Goal: Obtain resource: Download file/media

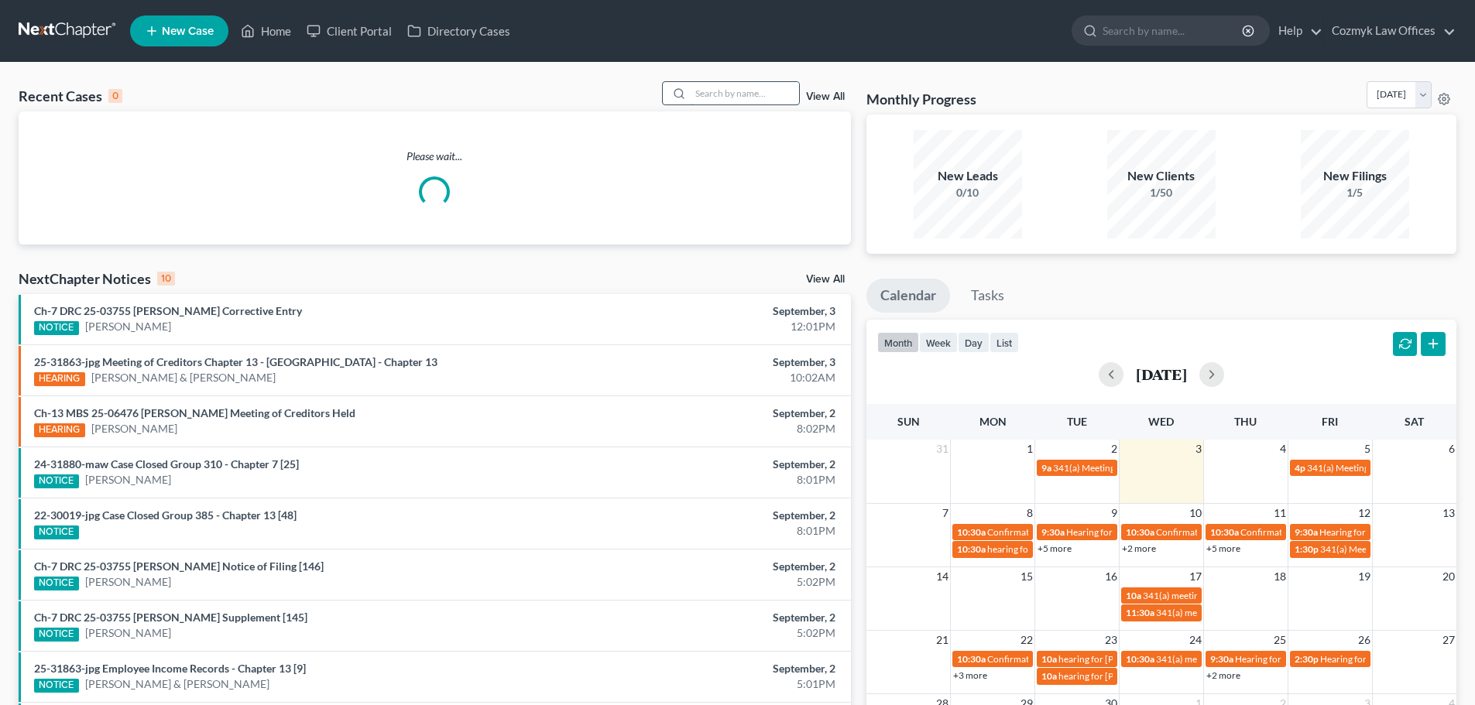
click at [719, 93] on input "search" at bounding box center [745, 93] width 108 height 22
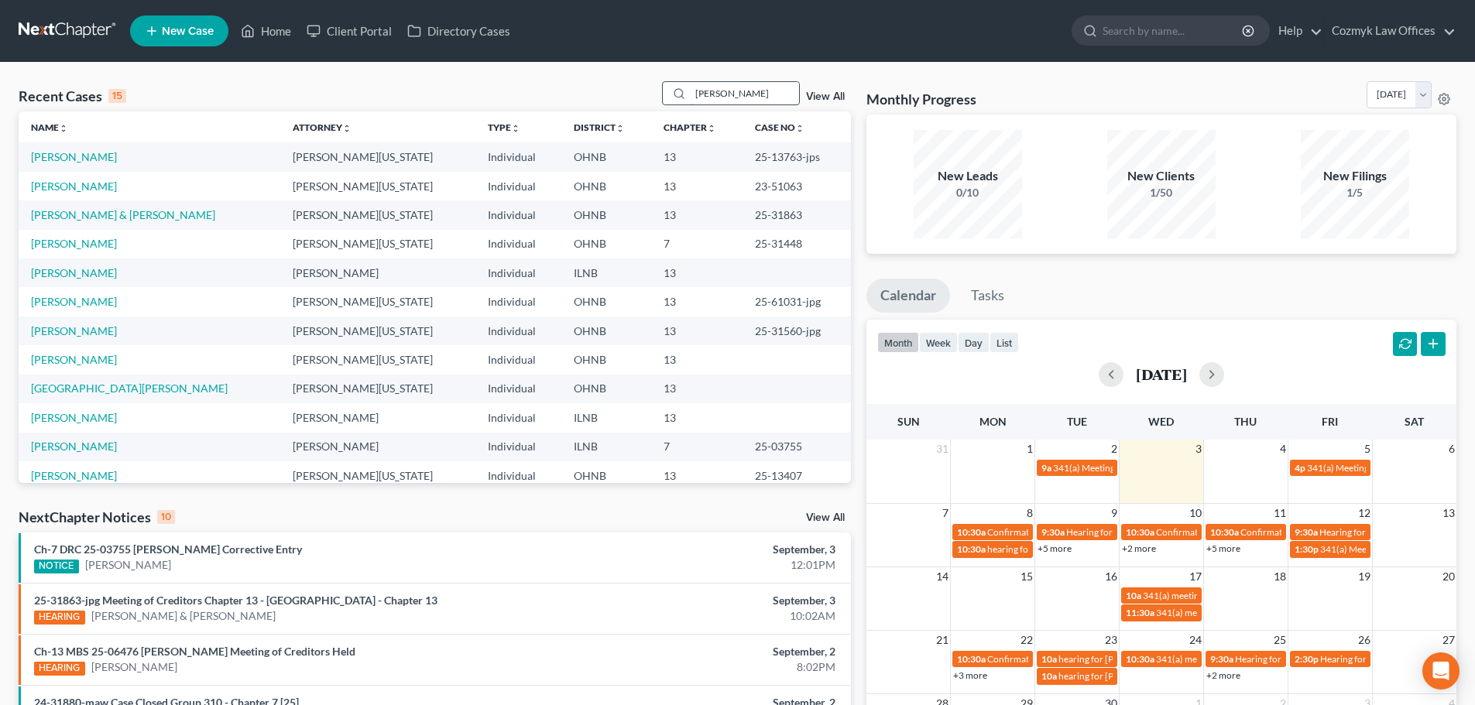
type input "[PERSON_NAME]"
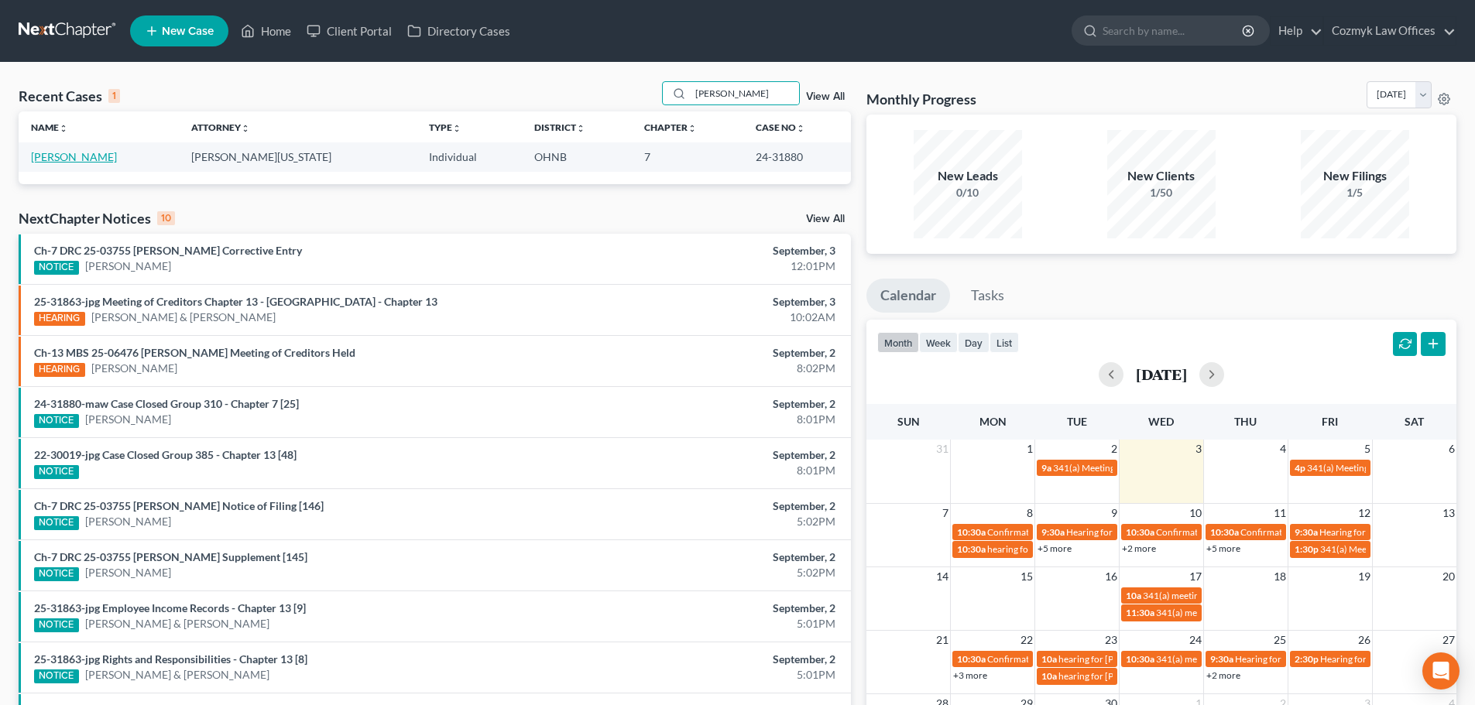
click at [40, 159] on link "[PERSON_NAME]" at bounding box center [74, 156] width 86 height 13
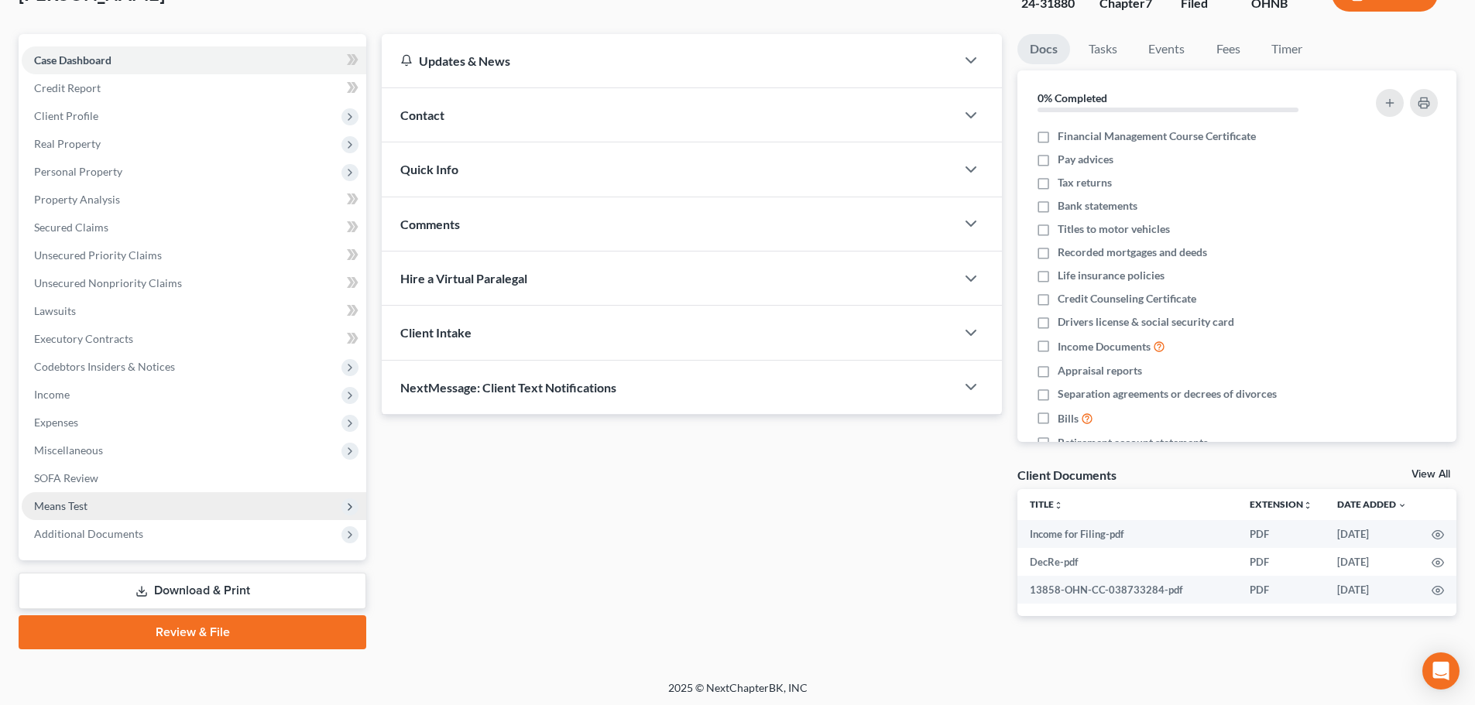
scroll to position [118, 0]
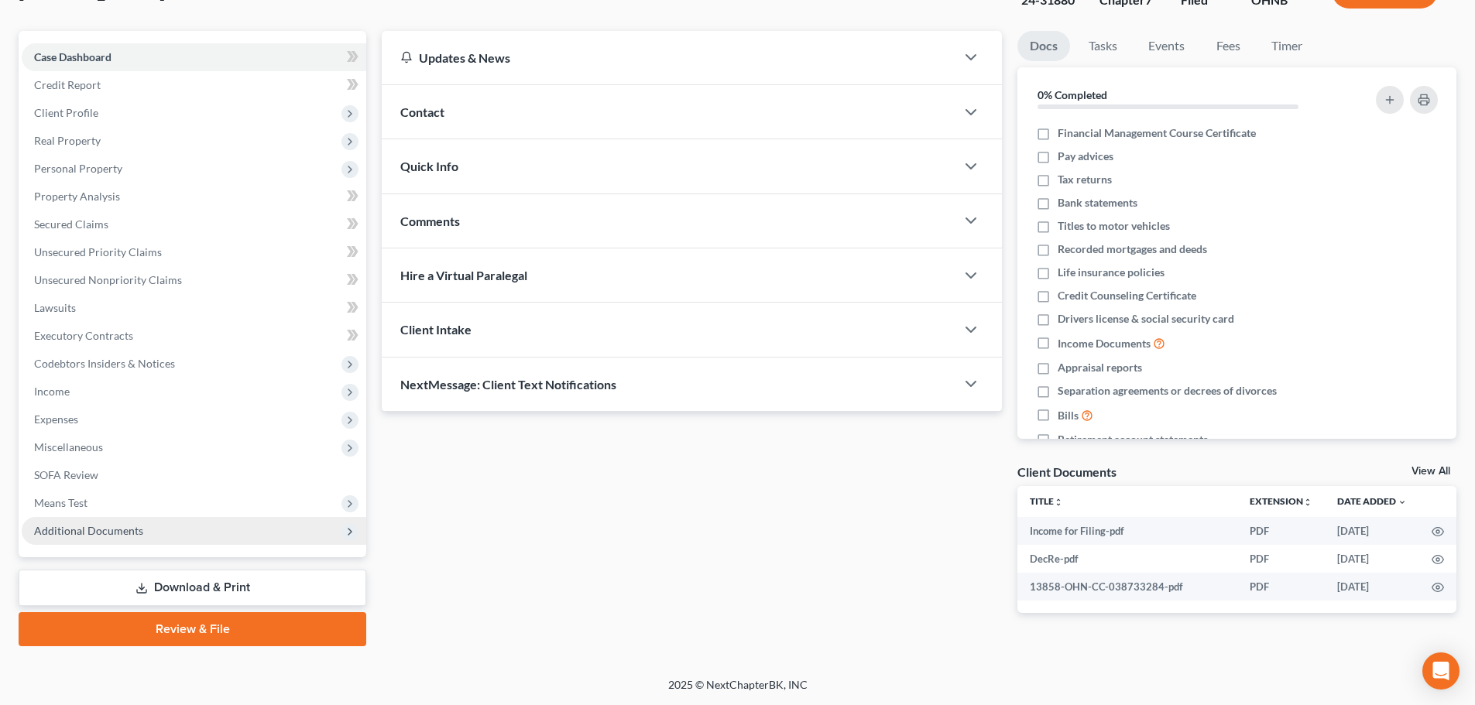
click at [210, 544] on span "Additional Documents" at bounding box center [194, 531] width 345 height 28
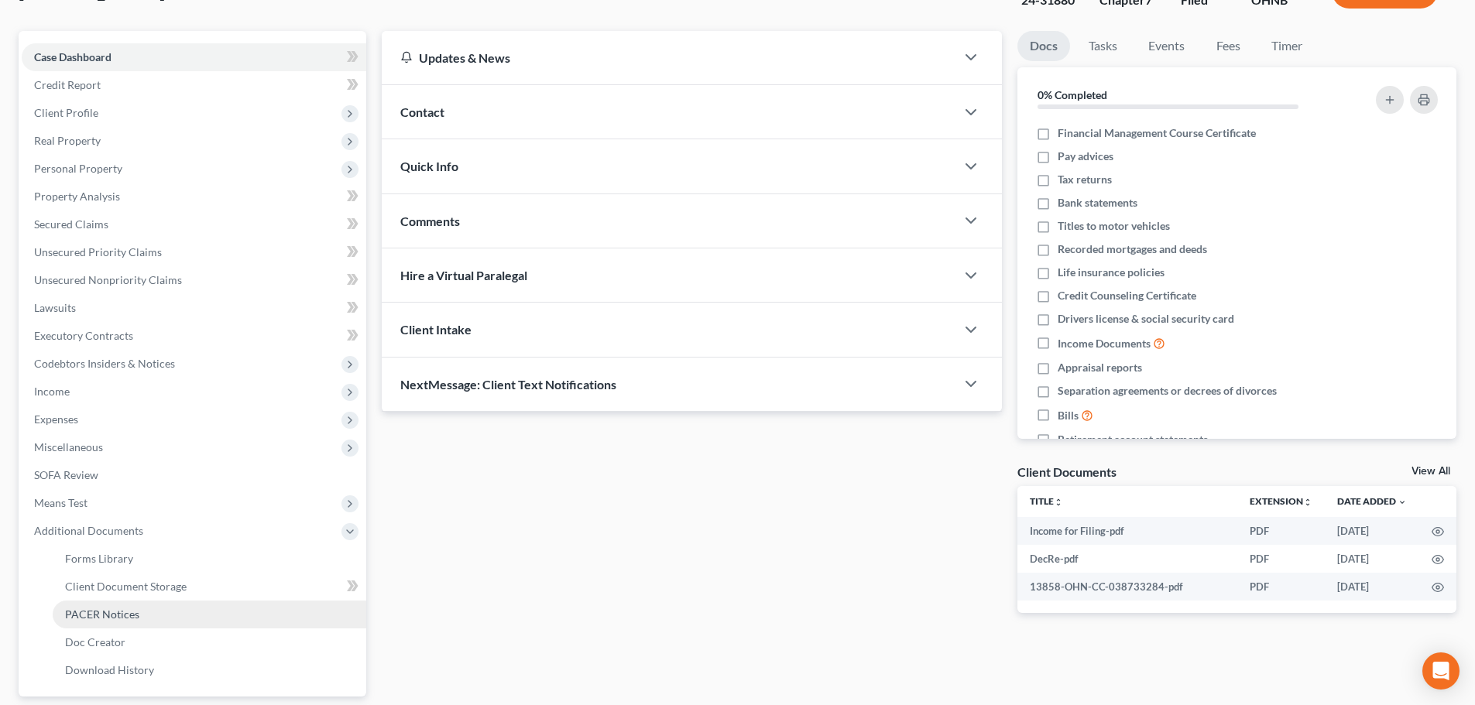
click at [187, 607] on link "PACER Notices" at bounding box center [210, 615] width 314 height 28
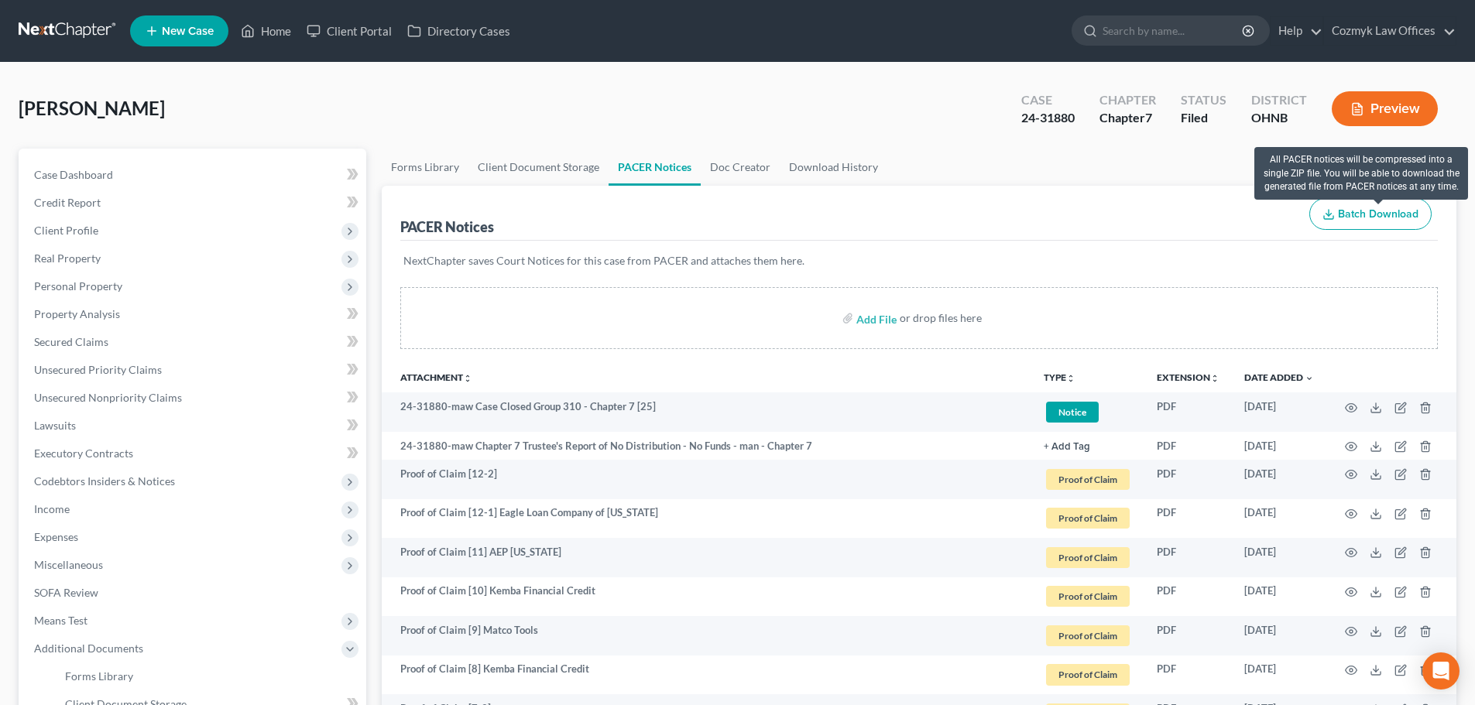
click at [1400, 213] on span "Batch Download" at bounding box center [1378, 214] width 81 height 13
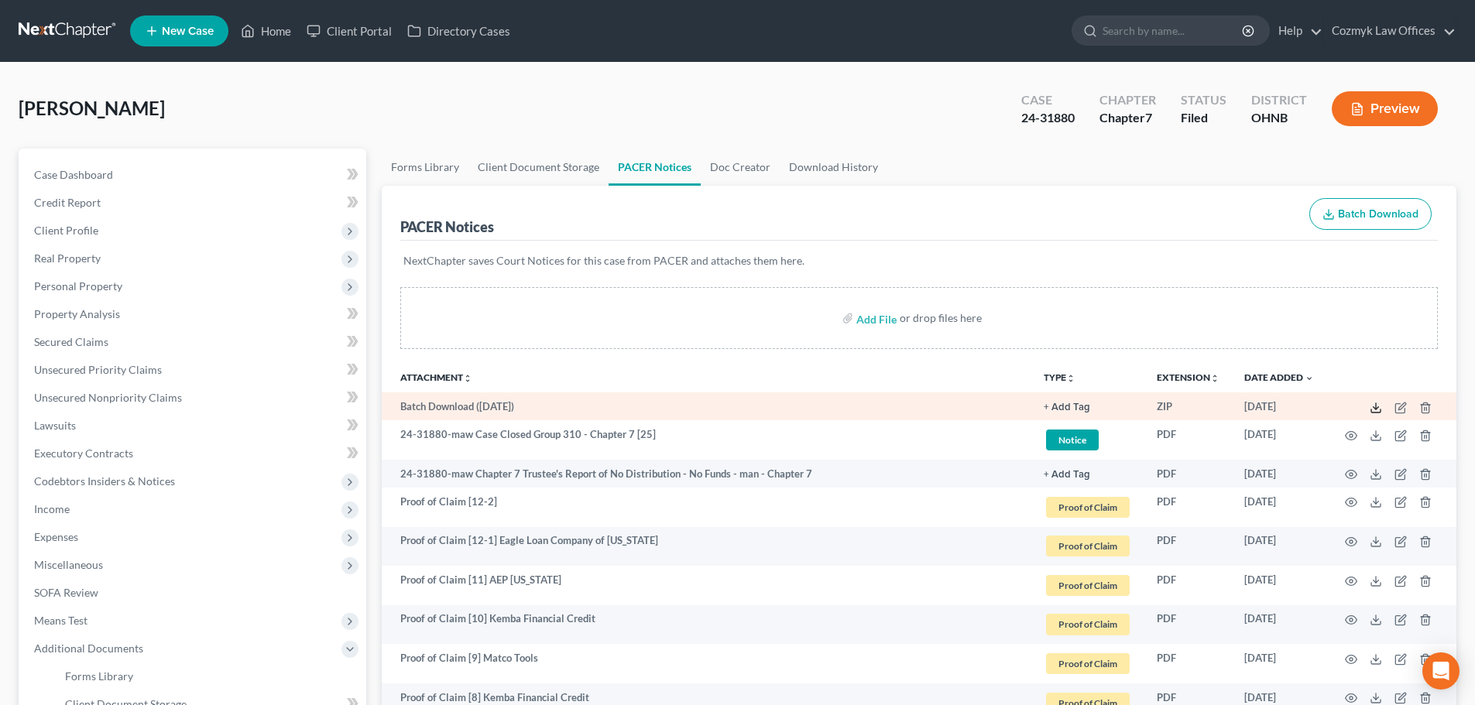
click at [1374, 413] on icon at bounding box center [1375, 411] width 9 height 3
